Goal: Information Seeking & Learning: Learn about a topic

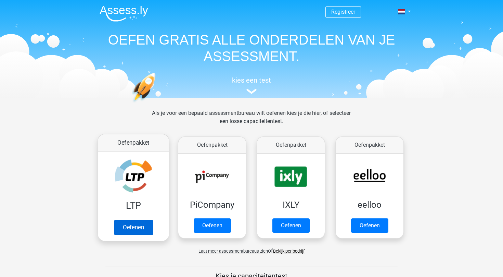
click at [141, 219] on link "Oefenen" at bounding box center [133, 226] width 39 height 15
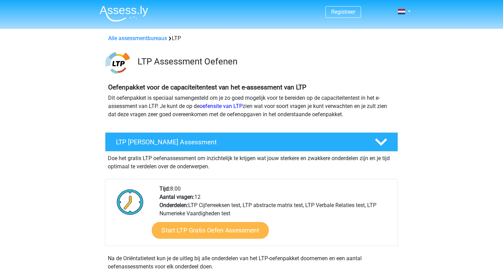
click at [189, 229] on link "Start LTP Gratis Oefen Assessment" at bounding box center [210, 230] width 117 height 16
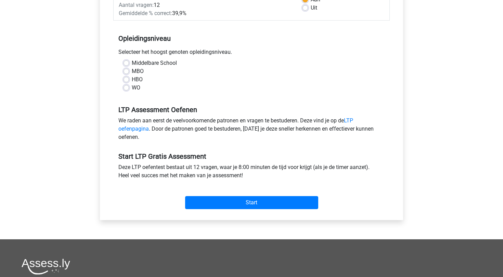
scroll to position [126, 0]
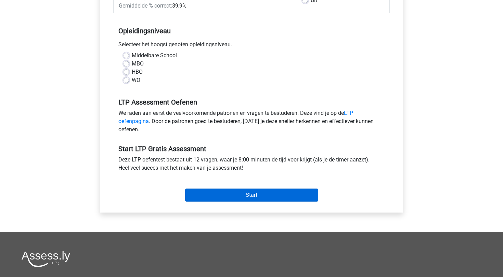
click at [213, 199] on input "Start" at bounding box center [251, 194] width 133 height 13
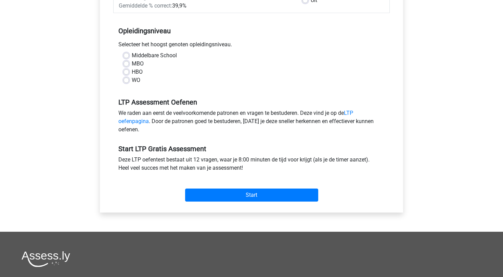
click at [140, 78] on label "WO" at bounding box center [136, 80] width 9 height 8
click at [129, 78] on input "WO" at bounding box center [126, 79] width 5 height 7
radio input "true"
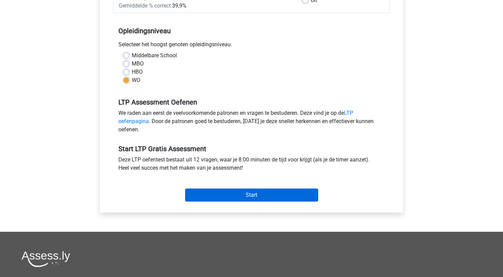
click at [201, 192] on input "Start" at bounding box center [251, 194] width 133 height 13
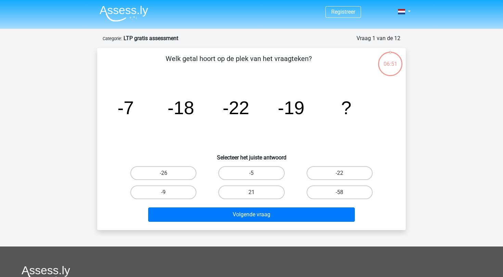
drag, startPoint x: 111, startPoint y: 110, endPoint x: 268, endPoint y: 87, distance: 158.4
click at [269, 88] on div "image/svg+xml -7 -18 -22 -19 ?" at bounding box center [251, 113] width 287 height 69
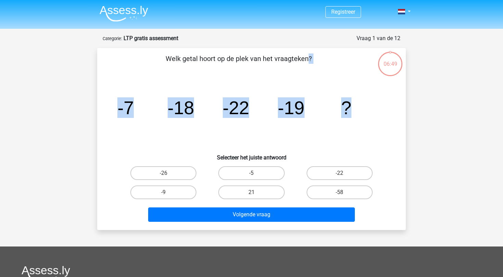
drag, startPoint x: 188, startPoint y: 56, endPoint x: 349, endPoint y: 114, distance: 171.7
click at [349, 114] on div "Welk getal hoort op de plek van het vraagteken? image/svg+xml -7 -18 -22 -19 ? …" at bounding box center [251, 138] width 303 height 171
copy div "Welk getal hoort op de plek van het vraagteken? image/svg+xml -7 -18 -22 -19 ?"
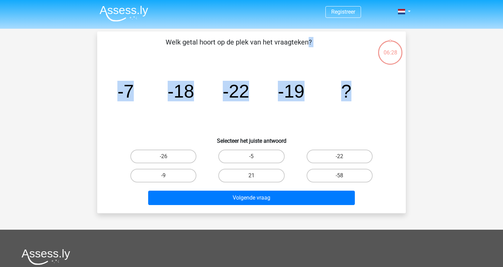
click at [279, 81] on text "-19" at bounding box center [291, 91] width 27 height 21
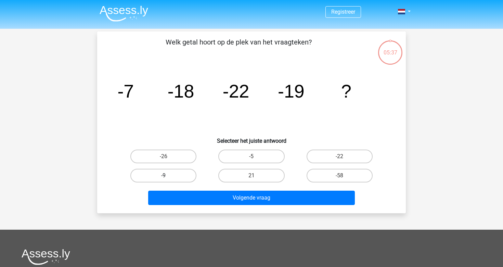
click at [174, 173] on label "-9" at bounding box center [163, 176] width 66 height 14
click at [168, 176] on input "-9" at bounding box center [166, 178] width 4 height 4
radio input "true"
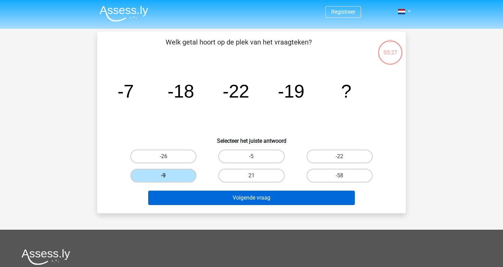
click at [225, 199] on button "Volgende vraag" at bounding box center [251, 198] width 207 height 14
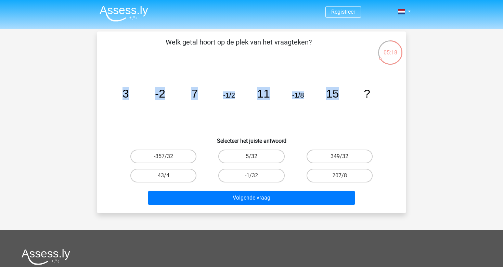
drag, startPoint x: 176, startPoint y: 93, endPoint x: 367, endPoint y: 93, distance: 191.1
click at [367, 93] on icon "image/svg+xml 3 -2 7 -1/2 11 -1/8 15 ?" at bounding box center [252, 97] width 276 height 69
copy g "3 -2 7 -1/2 11 -1/8 15"
click at [251, 174] on label "-1/32" at bounding box center [251, 176] width 66 height 14
click at [252, 176] on input "-1/32" at bounding box center [254, 178] width 4 height 4
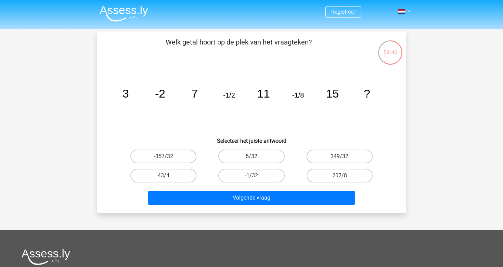
radio input "true"
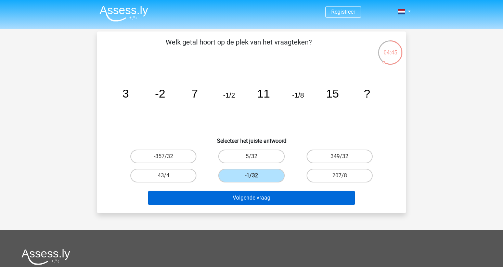
click at [252, 201] on button "Volgende vraag" at bounding box center [251, 198] width 207 height 14
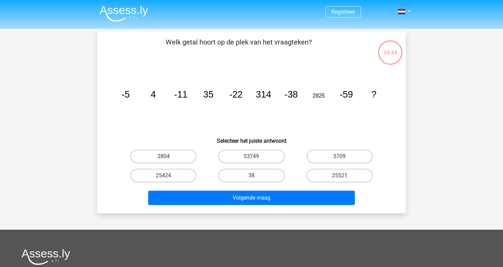
scroll to position [32, 0]
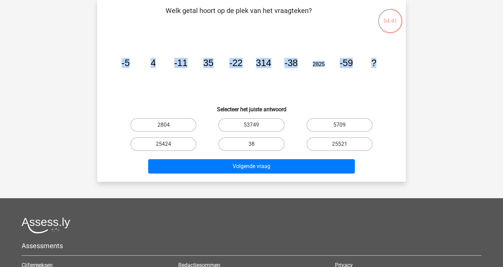
drag, startPoint x: 122, startPoint y: 61, endPoint x: 375, endPoint y: 64, distance: 253.7
click at [375, 64] on icon "image/svg+xml -5 4 -11 35 -22 314 -38 2825 -59 ?" at bounding box center [252, 66] width 276 height 69
copy g "-5 4 -11 35 -22 314 -38 2825 -59 ?"
click at [381, 0] on div "Welk getal hoort op de plek van het vraagteken? image/svg+xml -5 4 -11 35 -22 3…" at bounding box center [251, 91] width 309 height 182
click at [181, 140] on label "25424" at bounding box center [163, 144] width 66 height 14
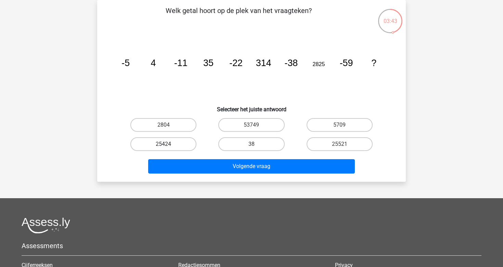
click at [168, 144] on input "25424" at bounding box center [166, 146] width 4 height 4
radio input "true"
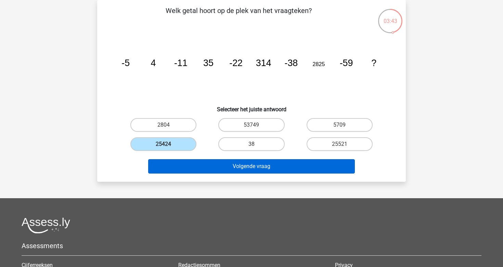
click at [188, 161] on button "Volgende vraag" at bounding box center [251, 166] width 207 height 14
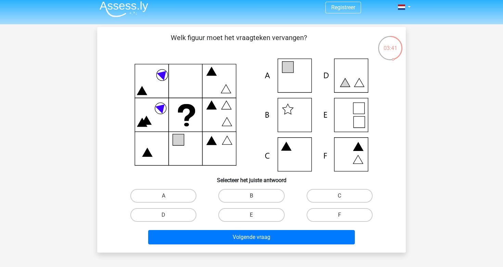
scroll to position [3, 0]
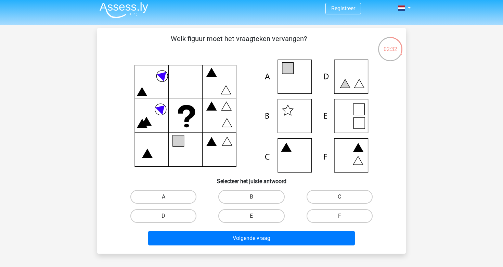
click at [176, 199] on label "A" at bounding box center [163, 197] width 66 height 14
click at [168, 199] on input "A" at bounding box center [166, 199] width 4 height 4
radio input "true"
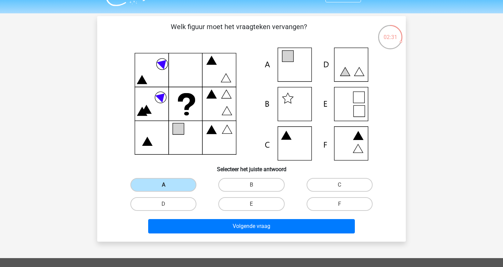
scroll to position [16, 0]
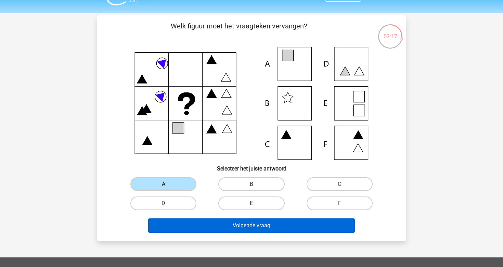
click at [182, 226] on button "Volgende vraag" at bounding box center [251, 225] width 207 height 14
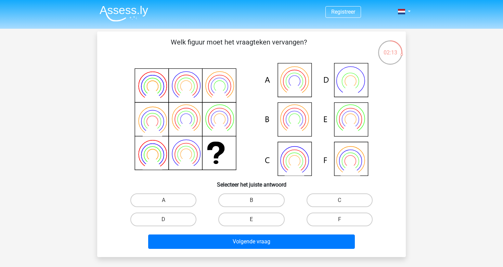
scroll to position [0, 0]
click at [133, 9] on img at bounding box center [124, 13] width 49 height 16
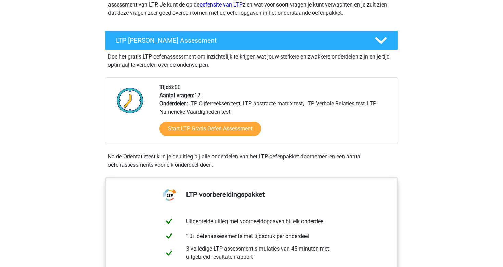
scroll to position [119, 0]
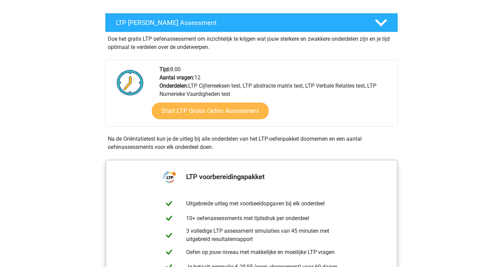
click at [200, 116] on link "Start LTP Gratis Oefen Assessment" at bounding box center [210, 111] width 117 height 16
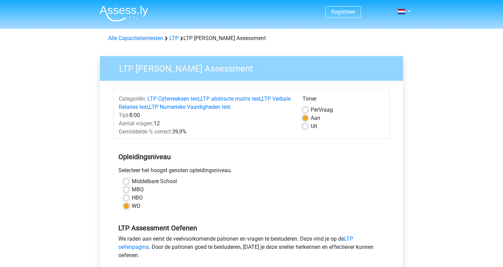
click at [132, 201] on label "HBO" at bounding box center [137, 198] width 11 height 8
click at [129, 201] on input "HBO" at bounding box center [126, 197] width 5 height 7
radio input "true"
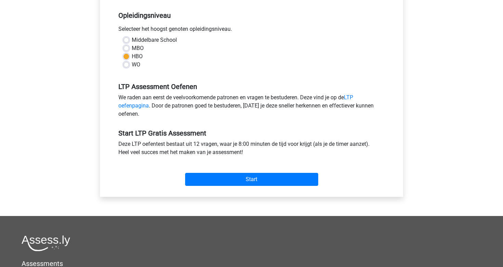
scroll to position [148, 0]
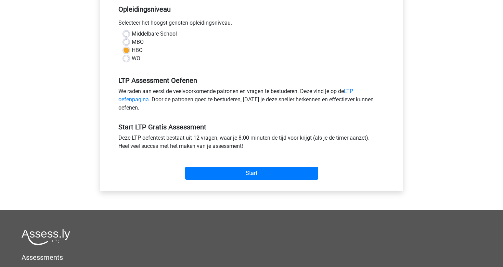
click at [207, 182] on div "Start" at bounding box center [251, 167] width 277 height 29
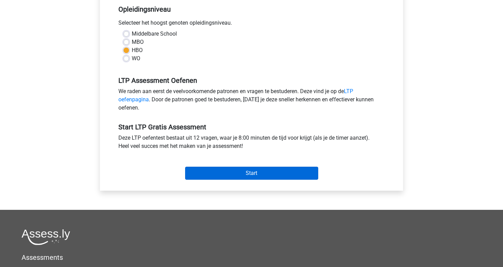
click at [207, 174] on input "Start" at bounding box center [251, 173] width 133 height 13
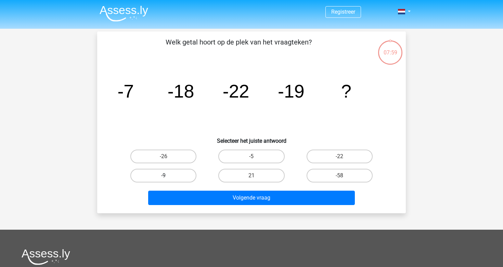
click at [193, 176] on label "-9" at bounding box center [163, 176] width 66 height 14
click at [168, 176] on input "-9" at bounding box center [166, 178] width 4 height 4
radio input "true"
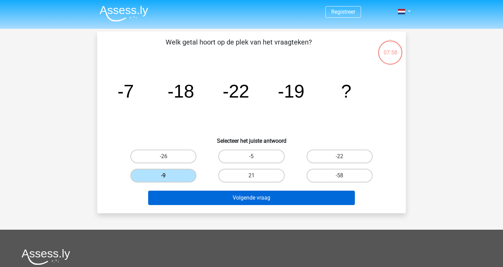
click at [201, 193] on button "Volgende vraag" at bounding box center [251, 198] width 207 height 14
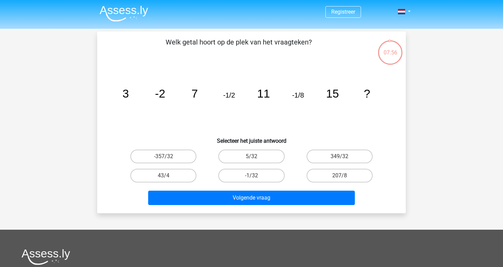
click at [141, 13] on img at bounding box center [124, 13] width 49 height 16
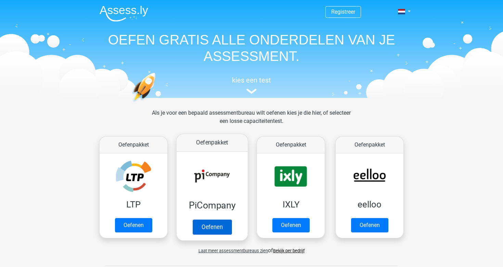
click at [207, 219] on link "Oefenen" at bounding box center [212, 226] width 39 height 15
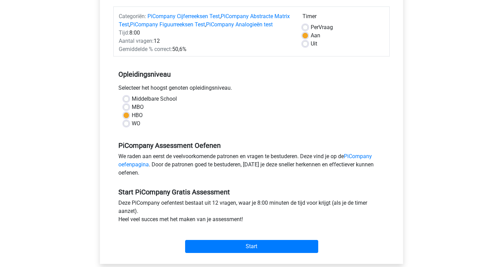
scroll to position [87, 0]
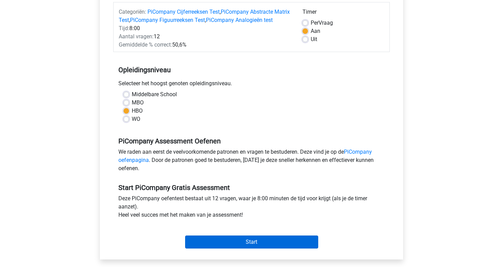
click at [199, 249] on input "Start" at bounding box center [251, 242] width 133 height 13
